Goal: Communication & Community: Answer question/provide support

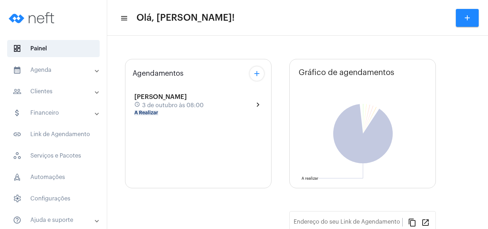
type input "[URL][DOMAIN_NAME][PERSON_NAME]"
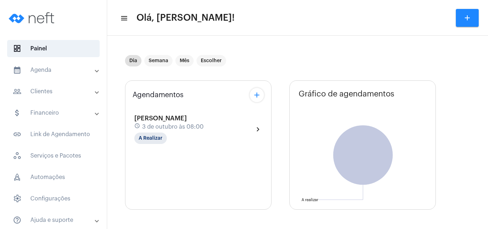
click at [160, 119] on span "[PERSON_NAME]" at bounding box center [160, 118] width 53 height 6
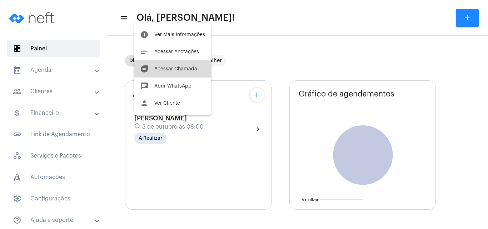
click at [183, 69] on span "Acessar Chamada" at bounding box center [175, 68] width 43 height 5
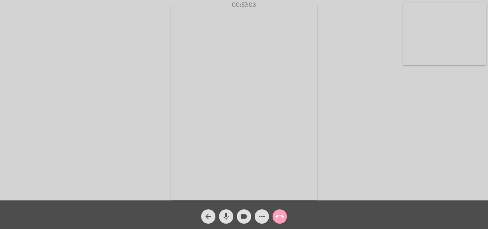
click at [282, 217] on mat-icon "call_end" at bounding box center [280, 216] width 9 height 9
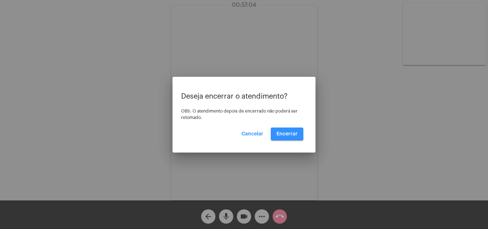
click at [276, 132] on button "Encerrar" at bounding box center [287, 134] width 33 height 13
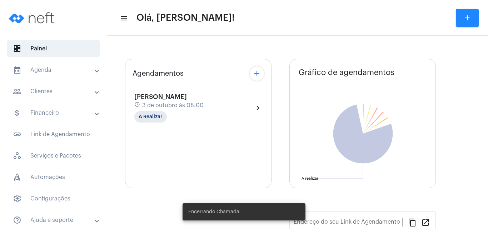
type input "[URL][DOMAIN_NAME][PERSON_NAME]"
